Goal: Information Seeking & Learning: Learn about a topic

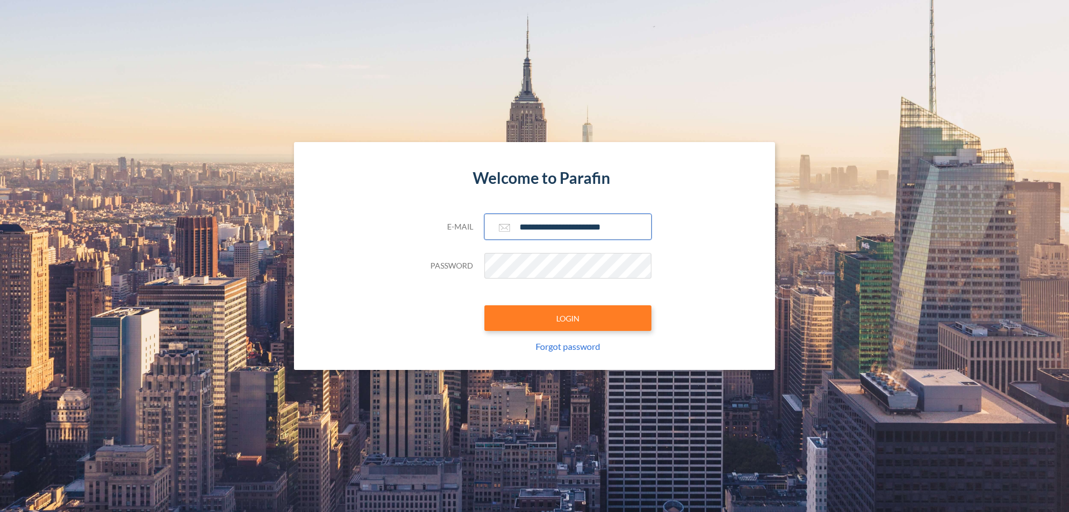
type input "**********"
click at [568, 318] on button "LOGIN" at bounding box center [567, 318] width 167 height 26
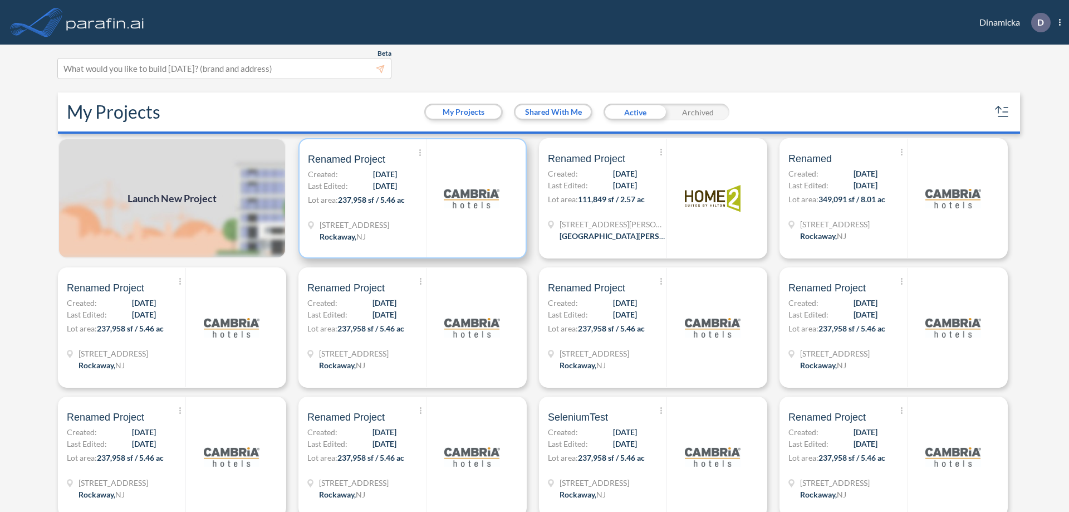
scroll to position [3, 0]
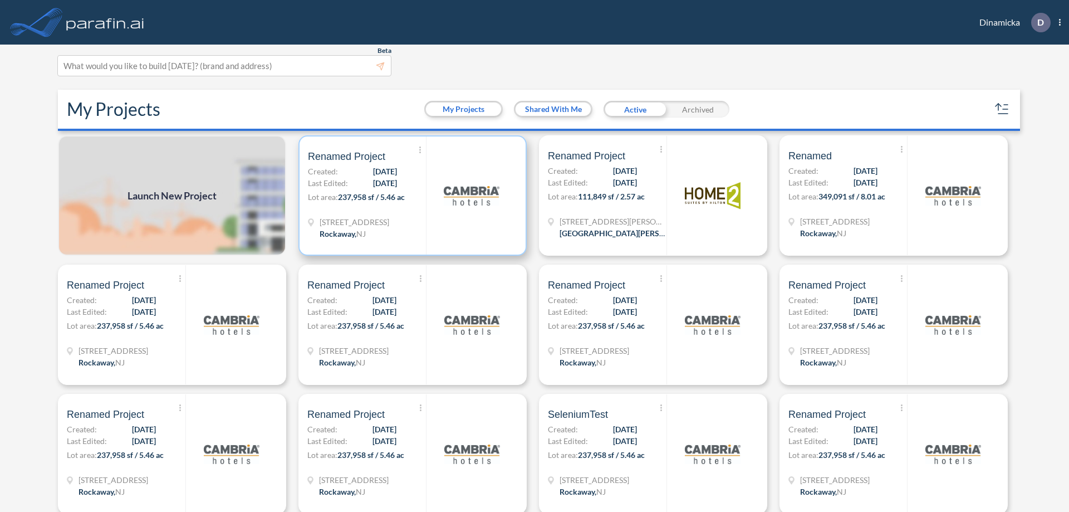
click at [410, 195] on p "Lot area: 237,958 sf / 5.46 ac" at bounding box center [367, 199] width 118 height 16
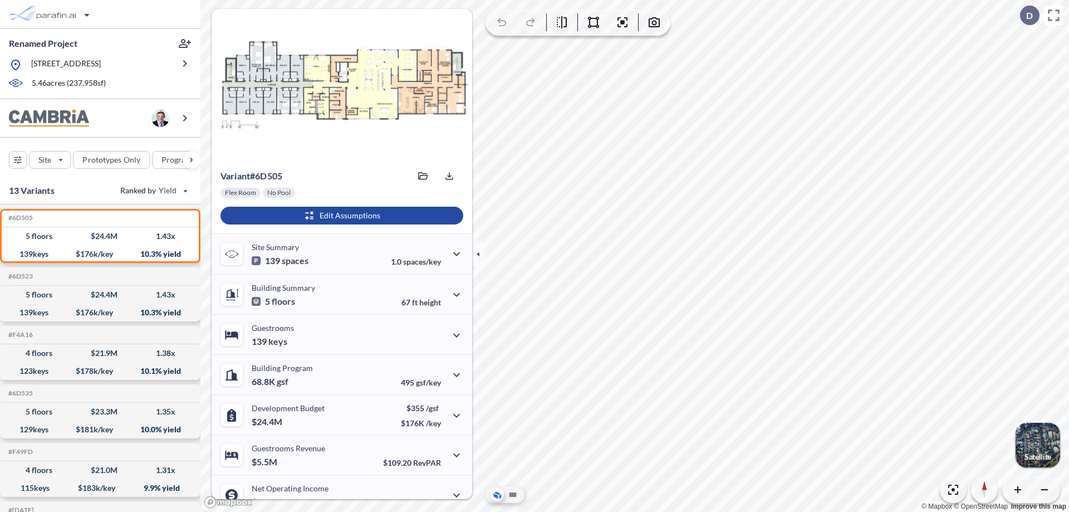
scroll to position [56, 0]
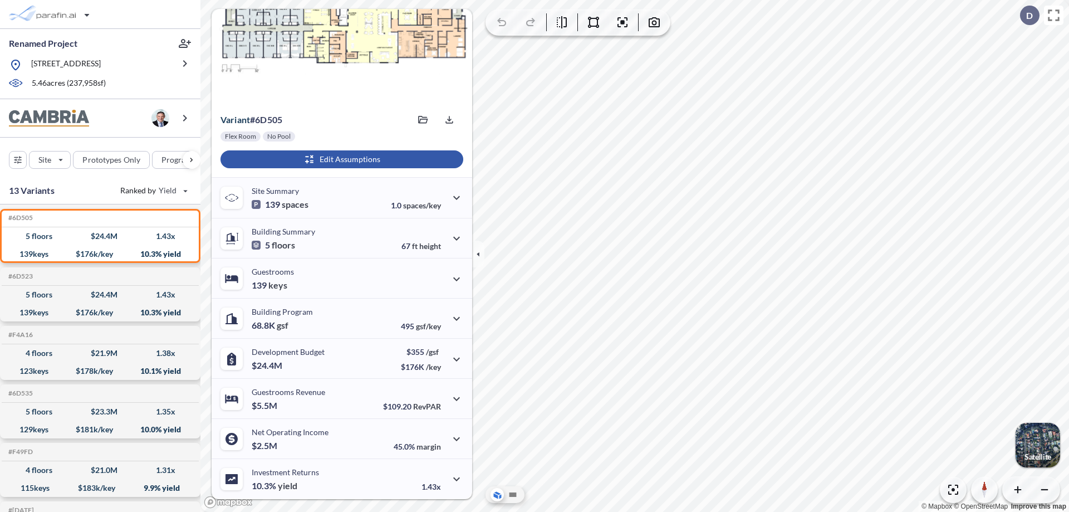
click at [340, 159] on div "button" at bounding box center [341, 159] width 243 height 18
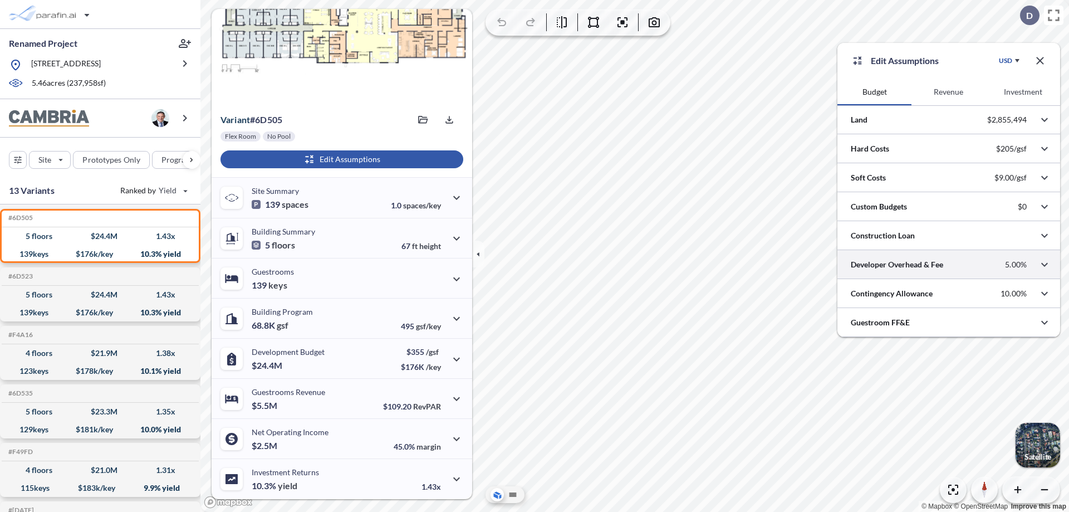
click at [948, 264] on div at bounding box center [948, 264] width 223 height 28
